Goal: Information Seeking & Learning: Compare options

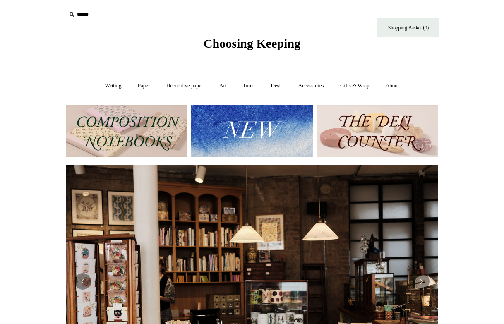
click at [118, 117] on img at bounding box center [126, 131] width 121 height 52
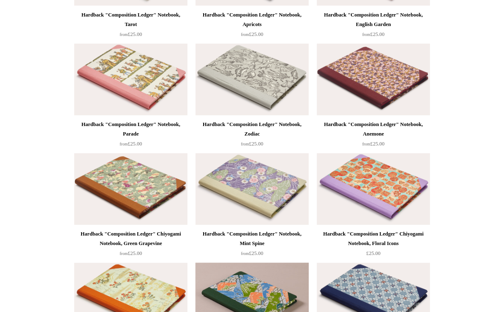
scroll to position [532, 0]
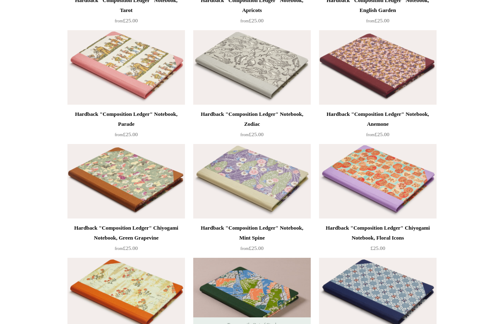
click at [393, 119] on div "Hardback "Composition Ledger" Notebook, Anemone" at bounding box center [377, 119] width 113 height 20
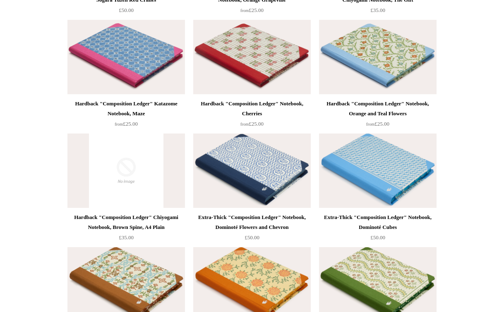
scroll to position [2485, 0]
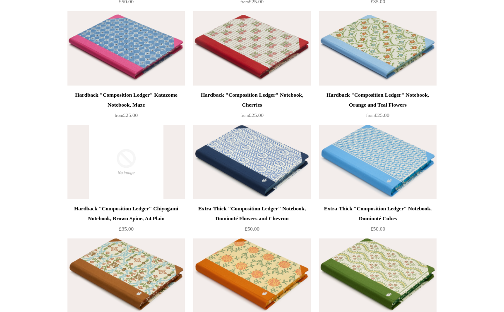
click at [244, 206] on div "Extra-Thick "Composition Ledger" Notebook, Dominoté Flowers and Chevron" at bounding box center [251, 214] width 113 height 20
click at [393, 216] on div "Extra-Thick "Composition Ledger" Notebook, Dominoté Cubes" at bounding box center [377, 214] width 113 height 20
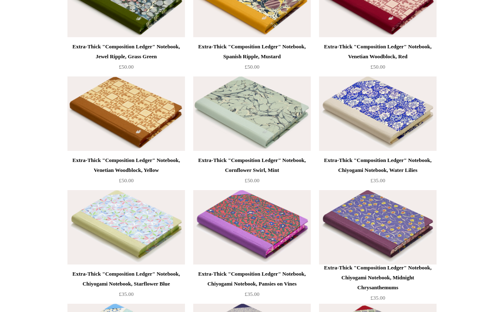
scroll to position [3006, 0]
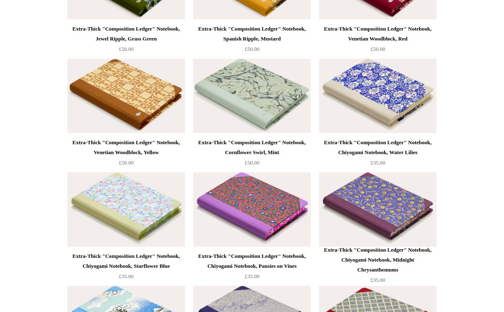
click at [416, 140] on div "Extra-Thick "Composition Ledger" Notebook, Chiyogami Notebook, Water Lilies" at bounding box center [377, 148] width 113 height 20
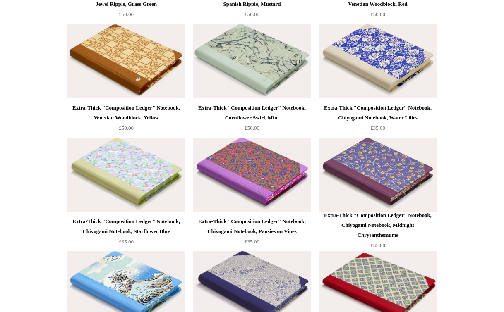
scroll to position [3042, 0]
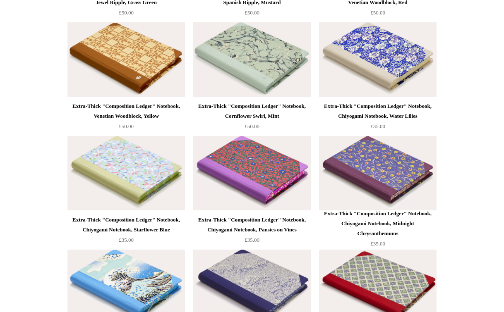
click at [258, 114] on div "Extra-Thick "Composition Ledger" Notebook, Cornflower Swirl, Mint" at bounding box center [251, 111] width 113 height 20
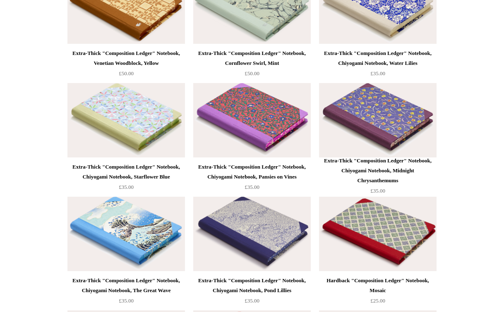
scroll to position [3145, 0]
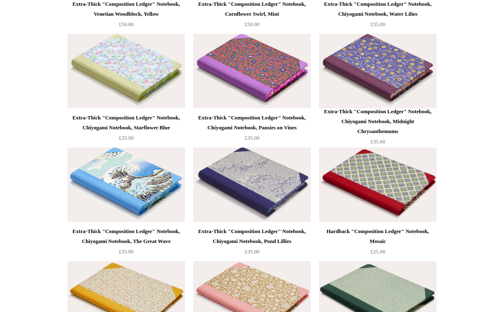
click at [259, 233] on div "Extra-Thick "Composition Ledger" Notebook, Chiyogami Notebook, Pond Lillies" at bounding box center [251, 237] width 113 height 20
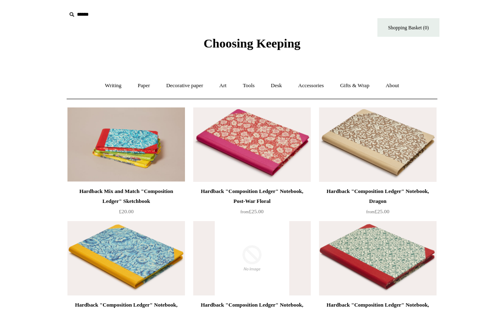
scroll to position [0, 0]
click at [90, 14] on input "text" at bounding box center [117, 14] width 102 height 15
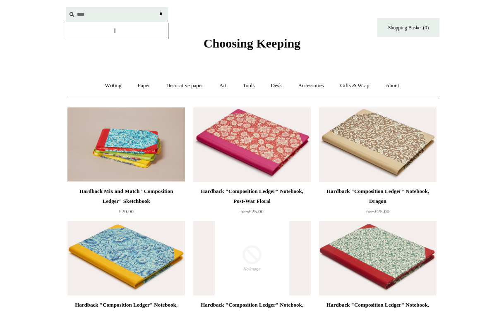
type input "****"
click at [160, 14] on input "*" at bounding box center [160, 14] width 8 height 14
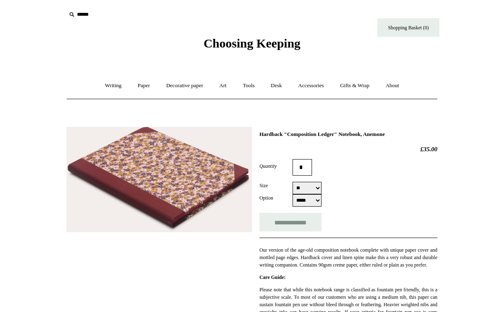
click at [148, 178] on img at bounding box center [159, 180] width 185 height 106
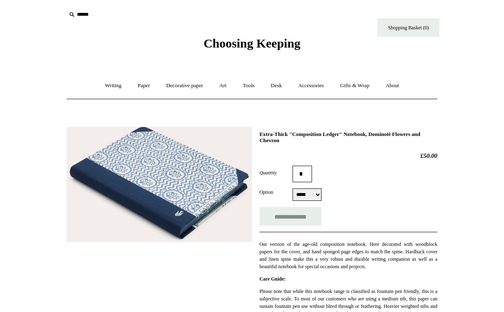
click at [128, 166] on img at bounding box center [159, 185] width 185 height 116
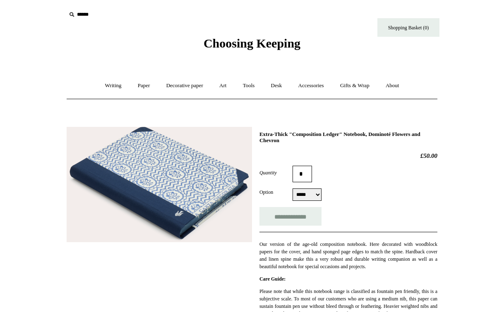
drag, startPoint x: 300, startPoint y: 199, endPoint x: 336, endPoint y: 192, distance: 36.7
click at [336, 192] on div "Option ***** ***** ***** *****" at bounding box center [348, 195] width 178 height 12
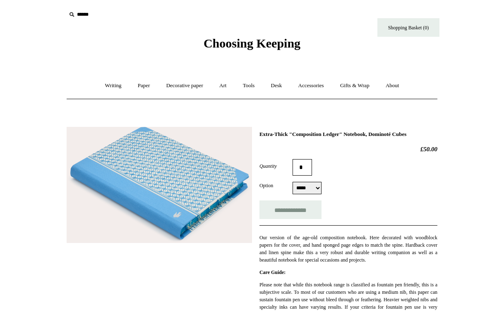
click at [139, 177] on img at bounding box center [159, 185] width 185 height 116
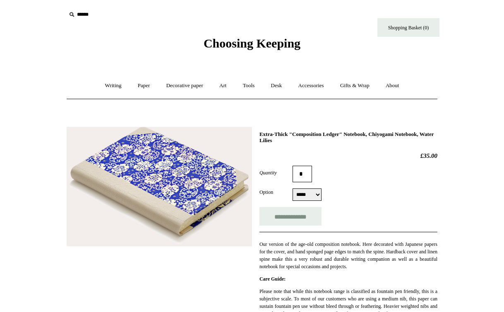
click at [153, 154] on img at bounding box center [159, 187] width 185 height 120
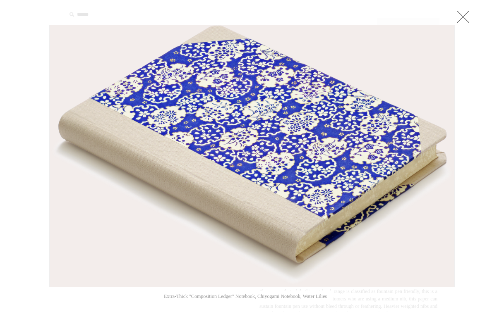
click at [44, 40] on div at bounding box center [45, 156] width 8 height 263
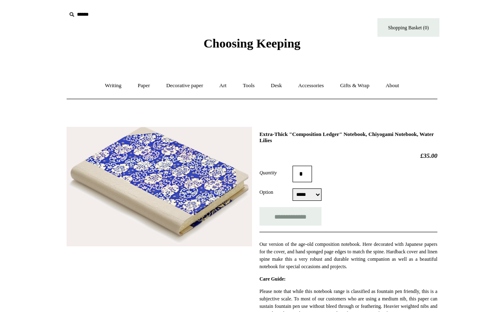
select select "*****"
click at [350, 189] on div "Option ***** ***** ***** *****" at bounding box center [348, 195] width 178 height 12
click at [149, 199] on img at bounding box center [159, 187] width 185 height 120
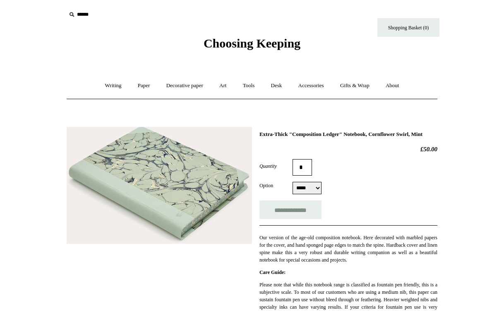
drag, startPoint x: 302, startPoint y: 194, endPoint x: 342, endPoint y: 192, distance: 40.6
click at [342, 192] on div "Option ***** ***** ***** *****" at bounding box center [348, 188] width 178 height 12
click at [179, 211] on img at bounding box center [159, 185] width 185 height 117
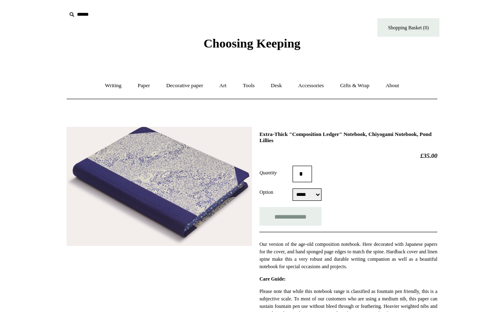
select select "*****"
click at [361, 200] on div "Option ***** ***** ***** *****" at bounding box center [348, 195] width 178 height 12
click at [177, 180] on img at bounding box center [159, 187] width 185 height 120
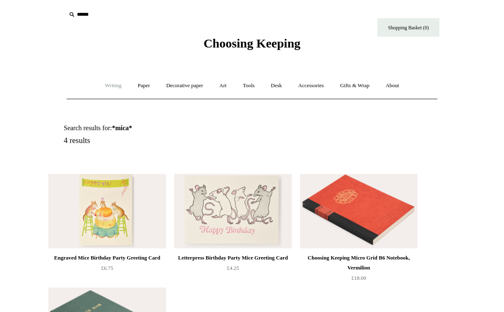
click at [102, 81] on link "Writing +" at bounding box center [113, 86] width 31 height 22
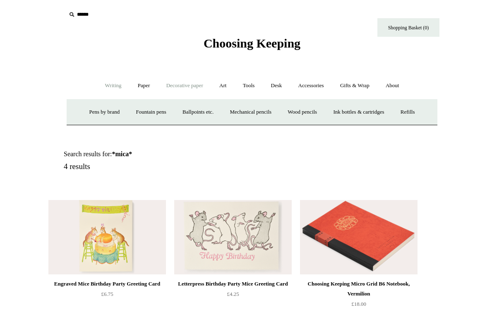
click at [185, 89] on link "Decorative paper +" at bounding box center [185, 86] width 52 height 22
click at [144, 82] on link "Paper +" at bounding box center [143, 86] width 27 height 22
click at [143, 110] on link "Notebooks +" at bounding box center [136, 112] width 38 height 22
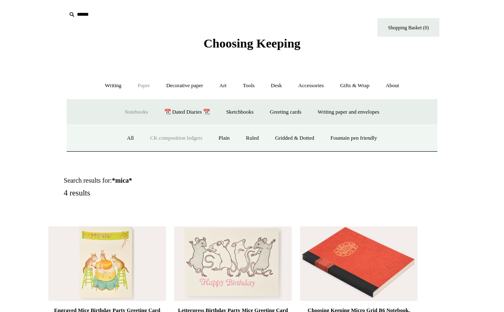
click at [166, 136] on link "CK composition ledgers" at bounding box center [176, 138] width 67 height 22
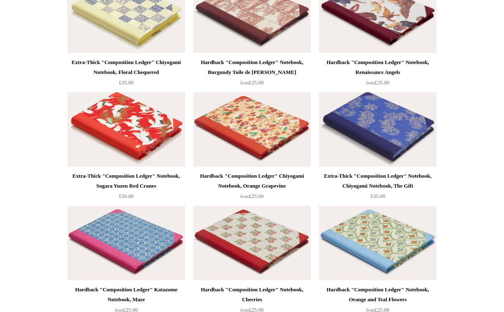
scroll to position [2289, 0]
